Goal: Use online tool/utility: Utilize a website feature to perform a specific function

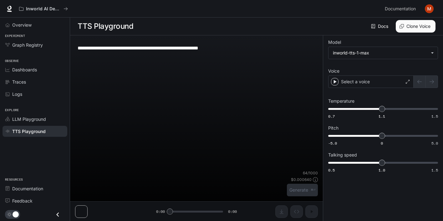
type input "**********"
type input "***"
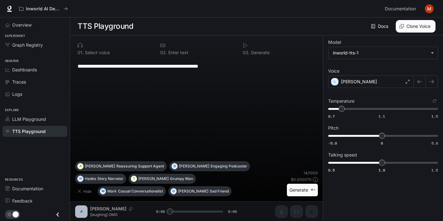
click at [116, 67] on textarea "**********" at bounding box center [197, 66] width 238 height 7
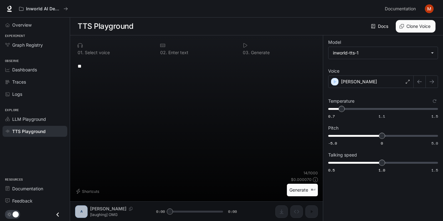
type textarea "*"
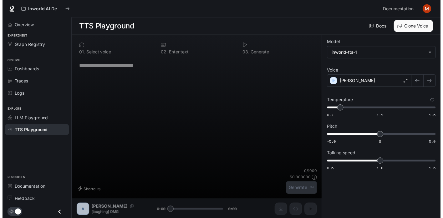
scroll to position [0, 0]
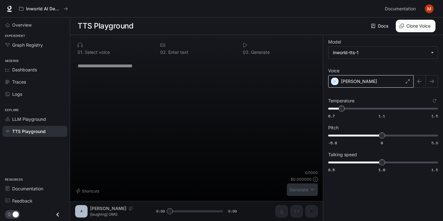
click at [405, 81] on div "[PERSON_NAME]" at bounding box center [370, 81] width 85 height 13
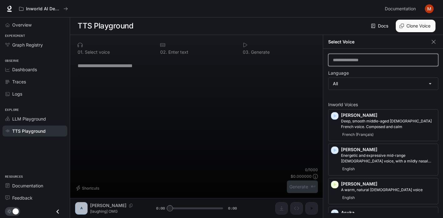
click at [376, 63] on input "text" at bounding box center [384, 60] width 110 height 6
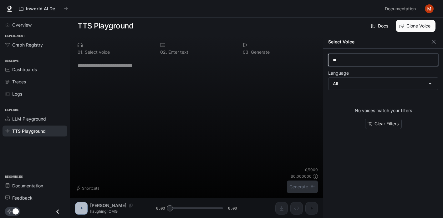
type input "*"
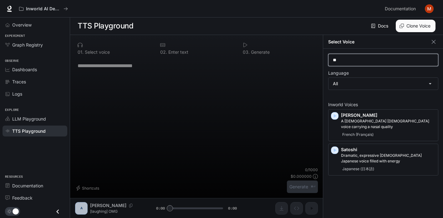
type input "*"
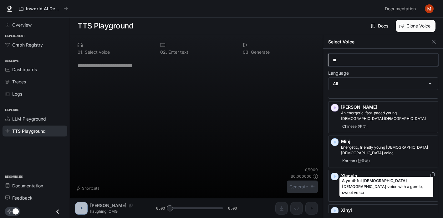
scroll to position [86, 0]
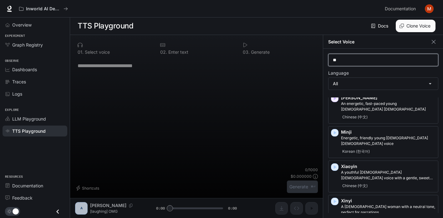
type input "*"
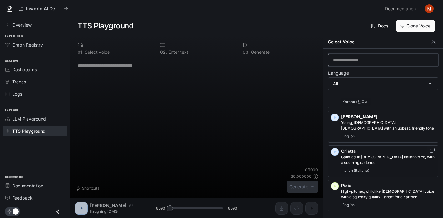
scroll to position [1041, 0]
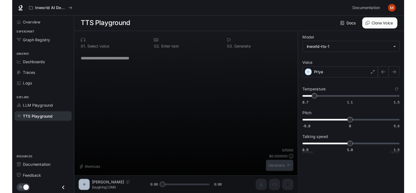
scroll to position [0, 0]
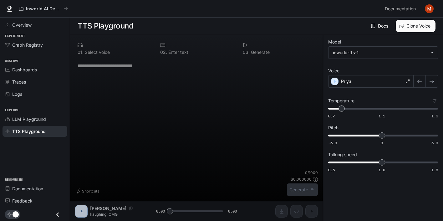
click at [122, 78] on div "* ​" at bounding box center [196, 114] width 243 height 112
click at [103, 68] on textarea at bounding box center [197, 65] width 238 height 7
click at [103, 215] on div "0 1 . Select voice 0 2 . Enter text 0 3 . Generate * ​ Shortcuts 0 / 1000 $ 0.0…" at bounding box center [196, 128] width 253 height 186
click at [104, 214] on div "0 1 . Select voice 0 2 . Enter text 0 3 . Generate * ​ Shortcuts 0 / 1000 $ 0.0…" at bounding box center [196, 128] width 253 height 186
click at [78, 48] on div "0 1 . Select voice" at bounding box center [114, 48] width 78 height 17
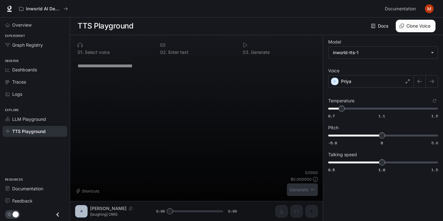
click at [181, 68] on textarea at bounding box center [197, 65] width 238 height 7
type textarea "**********"
click at [298, 192] on button "Generate ⌘⏎" at bounding box center [302, 189] width 31 height 13
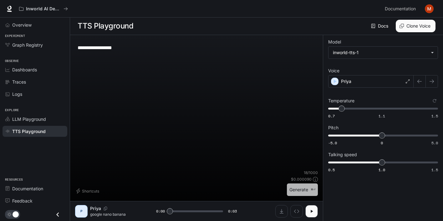
click at [299, 190] on button "Generate ⌘⏎" at bounding box center [302, 189] width 31 height 13
click at [297, 190] on button "Generate ⌘⏎" at bounding box center [302, 189] width 31 height 13
type input "*"
click at [30, 118] on span "LLM Playground" at bounding box center [29, 119] width 34 height 7
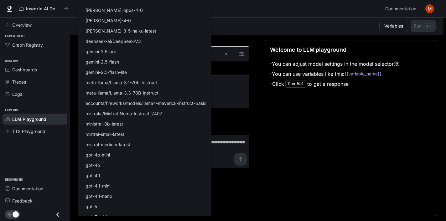
click at [221, 58] on body "Skip to main content Inworld AI Demos Documentation Documentation Portal Overvi…" at bounding box center [223, 110] width 446 height 221
click at [253, 69] on div at bounding box center [223, 110] width 446 height 221
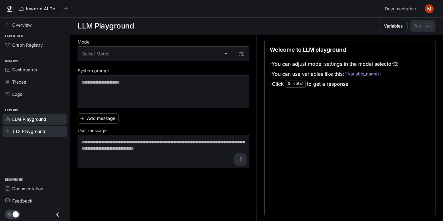
click at [30, 130] on span "TTS Playground" at bounding box center [28, 131] width 33 height 7
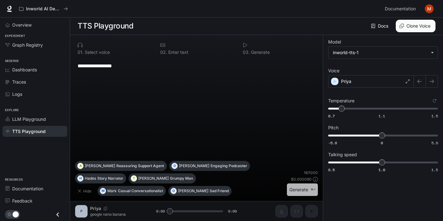
click at [309, 190] on button "Generate ⌘⏎" at bounding box center [302, 189] width 31 height 13
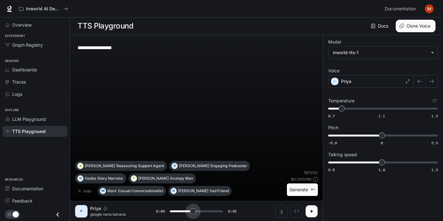
drag, startPoint x: 170, startPoint y: 210, endPoint x: 214, endPoint y: 212, distance: 44.5
click at [196, 212] on span at bounding box center [193, 211] width 6 height 6
drag, startPoint x: 217, startPoint y: 211, endPoint x: 146, endPoint y: 213, distance: 70.5
click at [146, 213] on div "P Priya google nano banana 0:00 0:01" at bounding box center [196, 211] width 243 height 13
click at [311, 209] on icon "button" at bounding box center [311, 211] width 5 height 5
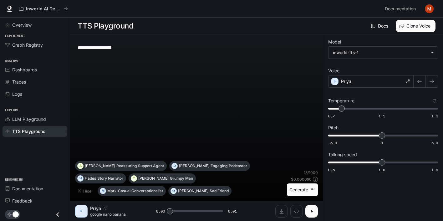
click at [311, 209] on icon "button" at bounding box center [311, 211] width 5 height 5
type input "*"
type input "***"
drag, startPoint x: 385, startPoint y: 138, endPoint x: 421, endPoint y: 138, distance: 36.0
click at [421, 138] on span "3.7" at bounding box center [421, 135] width 6 height 6
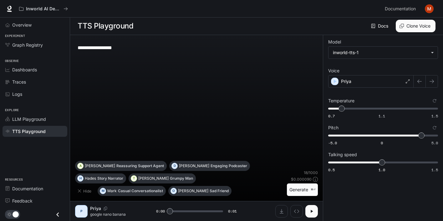
click at [302, 193] on button "Generate ⌘⏎" at bounding box center [302, 189] width 31 height 13
type input "*"
type input "****"
drag, startPoint x: 419, startPoint y: 136, endPoint x: 338, endPoint y: 139, distance: 80.5
click at [341, 139] on span "-3.5" at bounding box center [344, 135] width 6 height 6
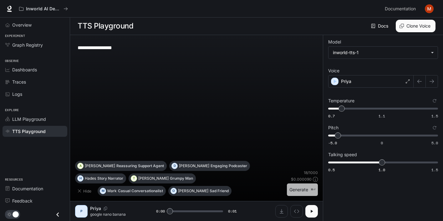
click at [300, 191] on button "Generate ⌘⏎" at bounding box center [302, 189] width 31 height 13
type input "*"
drag, startPoint x: 339, startPoint y: 137, endPoint x: 382, endPoint y: 138, distance: 43.8
click at [382, 138] on span "0" at bounding box center [382, 135] width 6 height 6
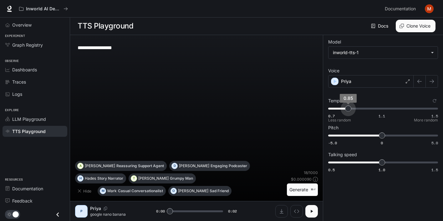
type input "****"
drag, startPoint x: 340, startPoint y: 107, endPoint x: 389, endPoint y: 107, distance: 49.4
click at [389, 107] on span "1.15" at bounding box center [389, 108] width 6 height 6
click at [306, 190] on button "Generate ⌘⏎" at bounding box center [302, 189] width 31 height 13
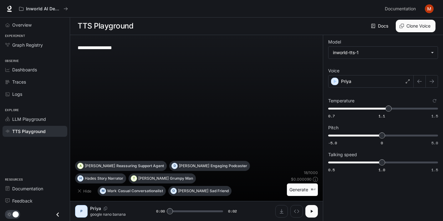
click at [306, 190] on button "Generate ⌘⏎" at bounding box center [302, 189] width 31 height 13
type input "*"
